Goal: Task Accomplishment & Management: Use online tool/utility

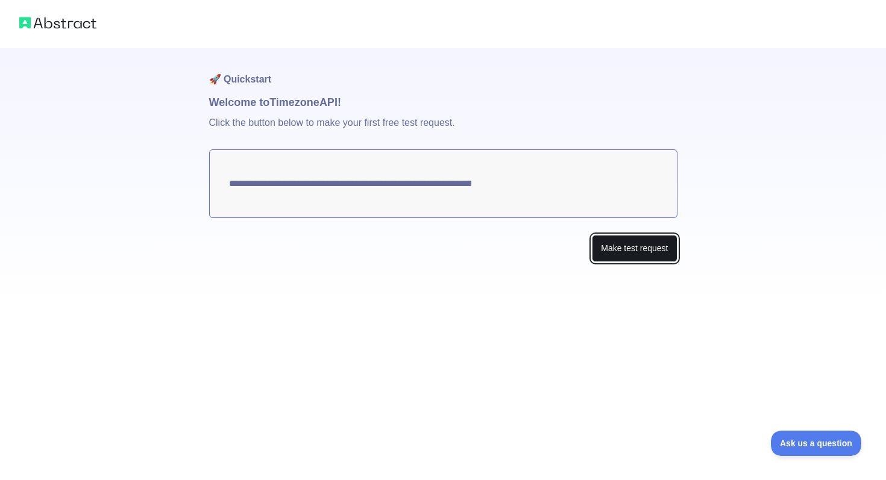
click at [616, 252] on button "Make test request" at bounding box center [634, 248] width 85 height 27
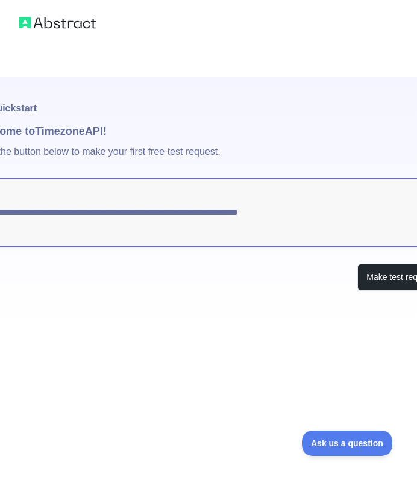
scroll to position [0, 25]
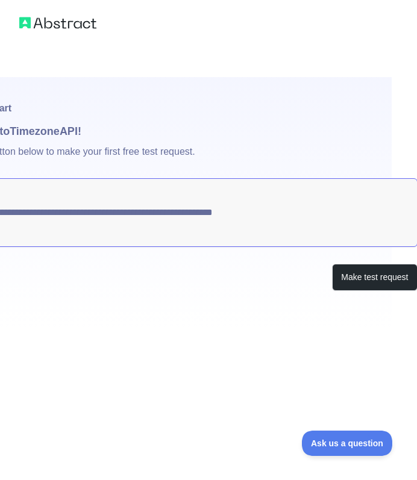
click at [262, 212] on textarea "**********" at bounding box center [183, 212] width 468 height 69
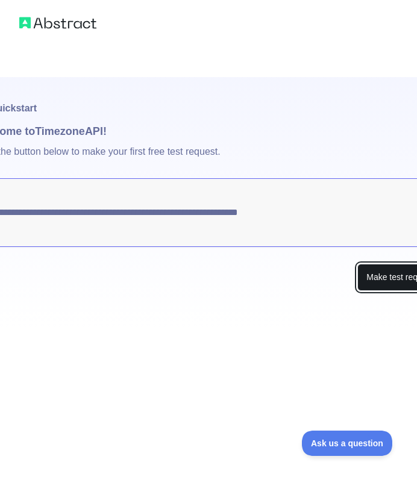
click at [389, 277] on button "Make test request" at bounding box center [399, 277] width 85 height 27
